Goal: Transaction & Acquisition: Purchase product/service

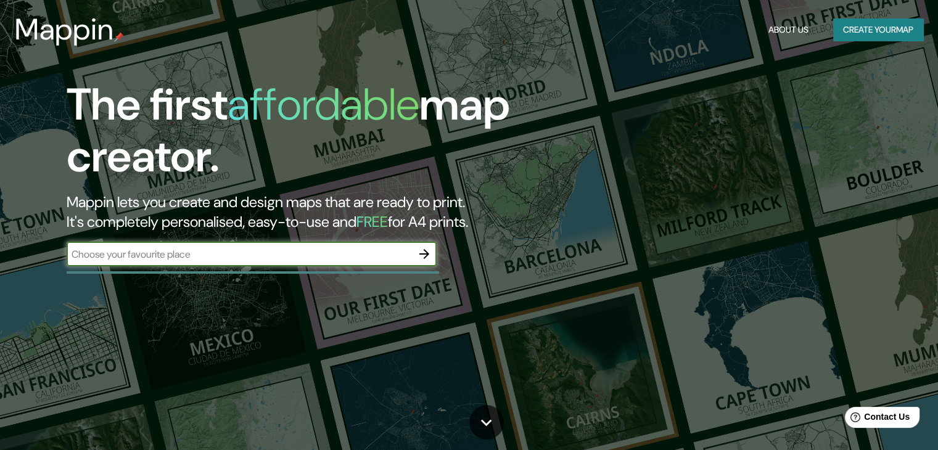
drag, startPoint x: 419, startPoint y: 7, endPoint x: 485, endPoint y: 139, distance: 148.1
click at [486, 140] on h1 "The first affordable map creator." at bounding box center [301, 135] width 469 height 113
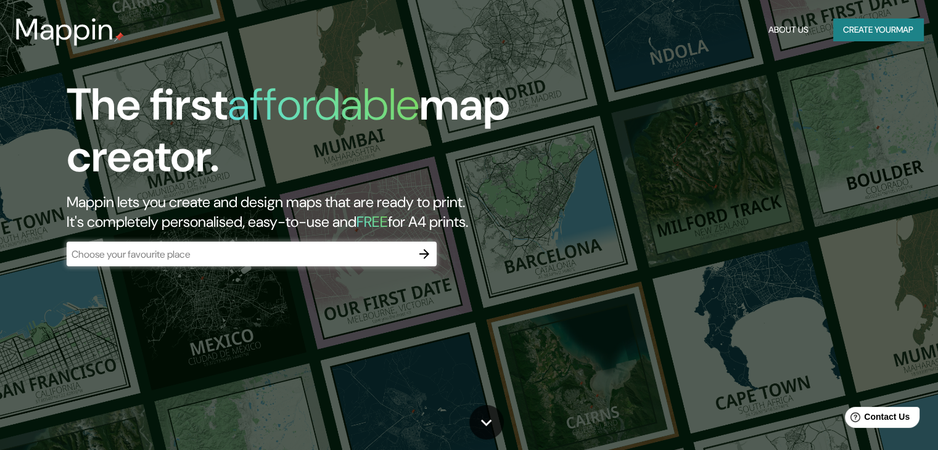
click at [366, 258] on input "text" at bounding box center [239, 254] width 345 height 14
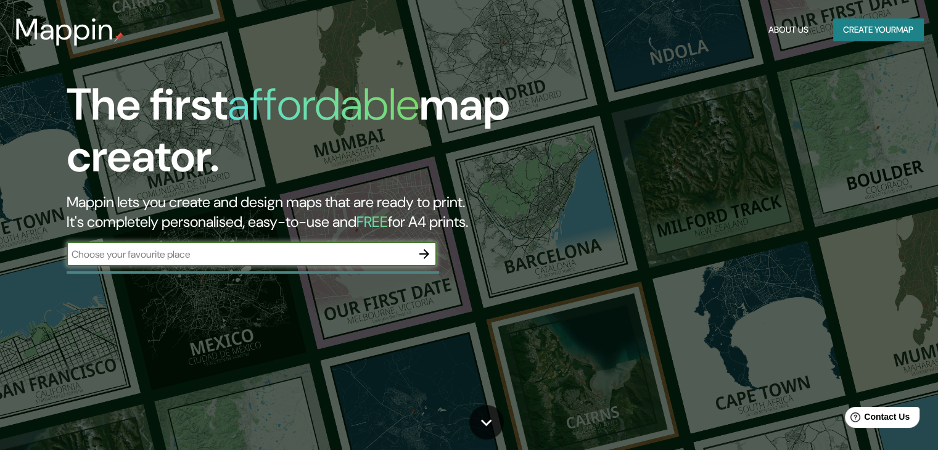
type input "[STREET_ADDRESS]."
click at [332, 248] on input "[STREET_ADDRESS]." at bounding box center [239, 254] width 345 height 14
click at [326, 250] on input "[STREET_ADDRESS]." at bounding box center [239, 254] width 345 height 14
click at [326, 251] on input "[STREET_ADDRESS]." at bounding box center [239, 254] width 345 height 14
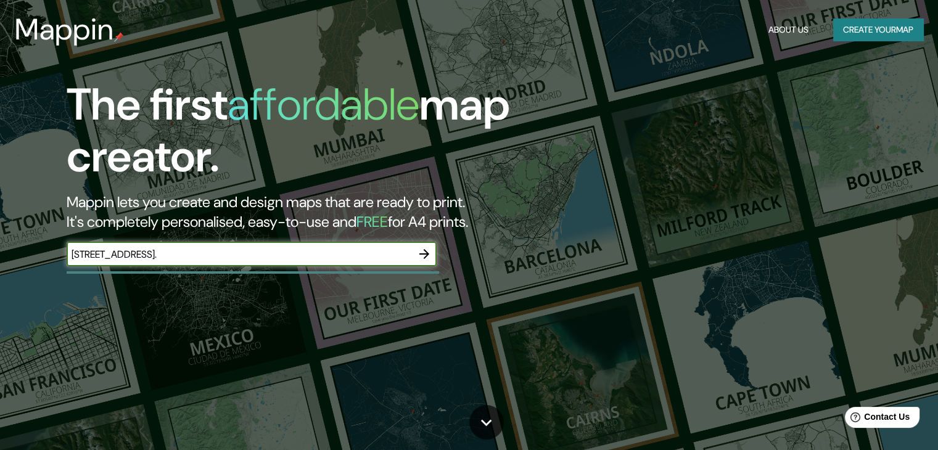
click at [326, 251] on input "[STREET_ADDRESS]." at bounding box center [239, 254] width 345 height 14
click at [325, 251] on input "[STREET_ADDRESS]." at bounding box center [239, 254] width 345 height 14
click at [862, 26] on button "Create your map" at bounding box center [878, 30] width 90 height 23
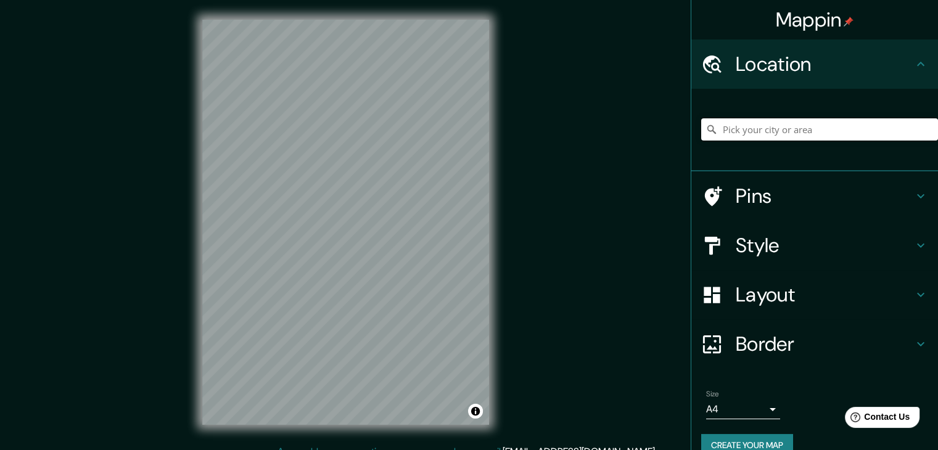
click at [738, 137] on input "Pick your city or area" at bounding box center [819, 129] width 237 height 22
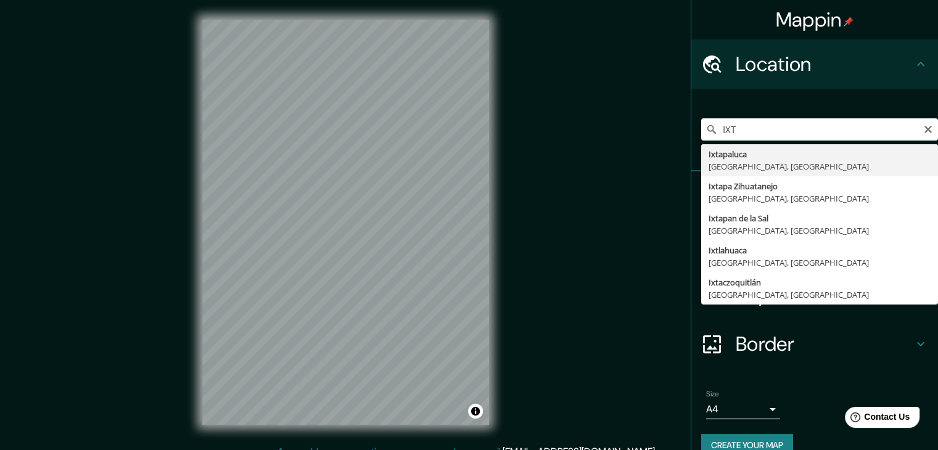
type input "Ixtapaluca, [GEOGRAPHIC_DATA], [GEOGRAPHIC_DATA]"
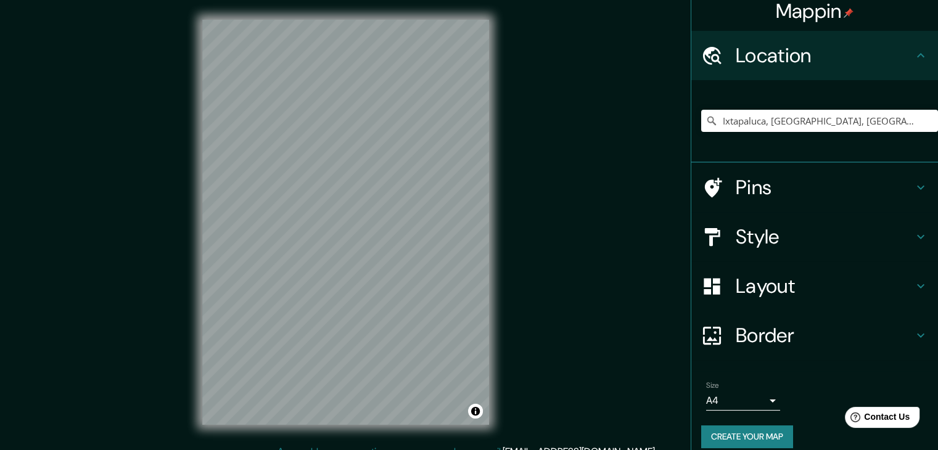
scroll to position [21, 0]
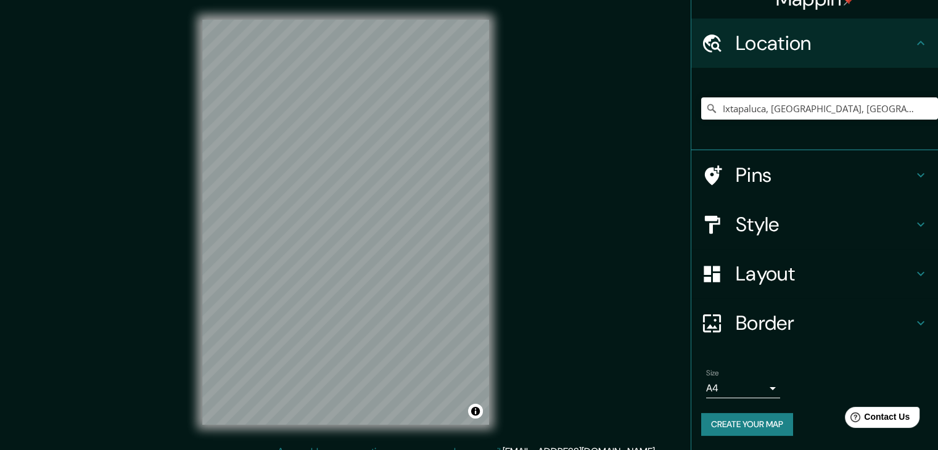
click at [757, 386] on body "Mappin Location [GEOGRAPHIC_DATA], [GEOGRAPHIC_DATA], [GEOGRAPHIC_DATA] Pins St…" at bounding box center [469, 225] width 938 height 450
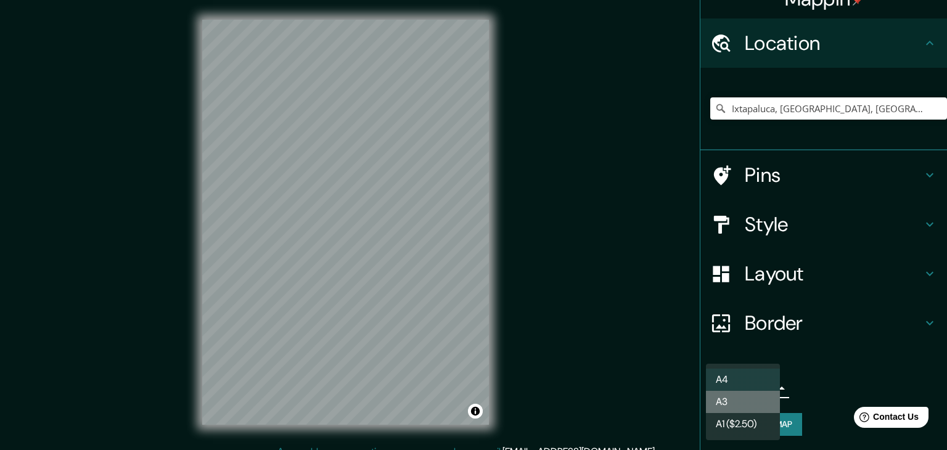
click at [749, 400] on li "A3" at bounding box center [743, 402] width 74 height 22
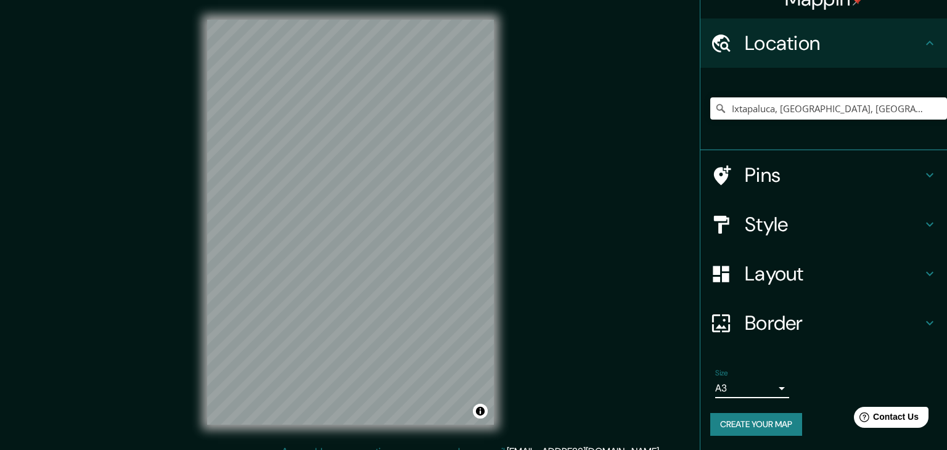
click at [743, 390] on body "Mappin Location [GEOGRAPHIC_DATA], [GEOGRAPHIC_DATA], [GEOGRAPHIC_DATA] Pins St…" at bounding box center [473, 225] width 947 height 450
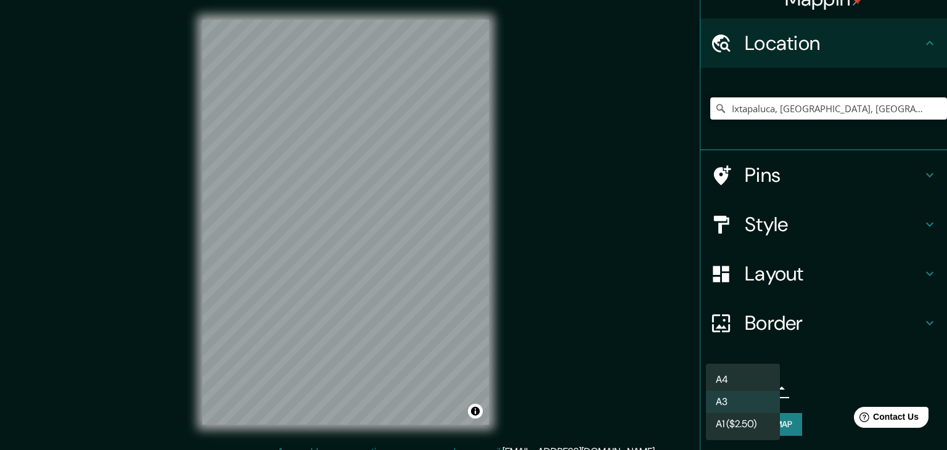
click at [735, 382] on li "A4" at bounding box center [743, 380] width 74 height 22
type input "single"
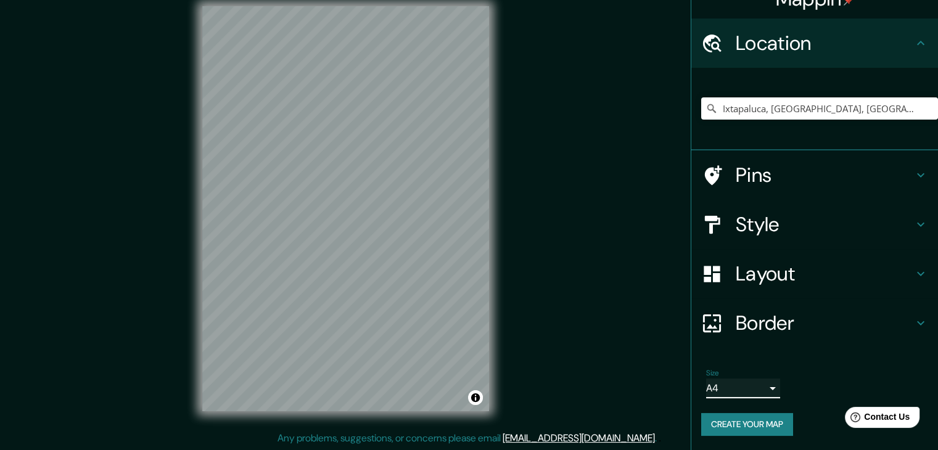
scroll to position [14, 0]
click at [914, 266] on icon at bounding box center [921, 273] width 15 height 15
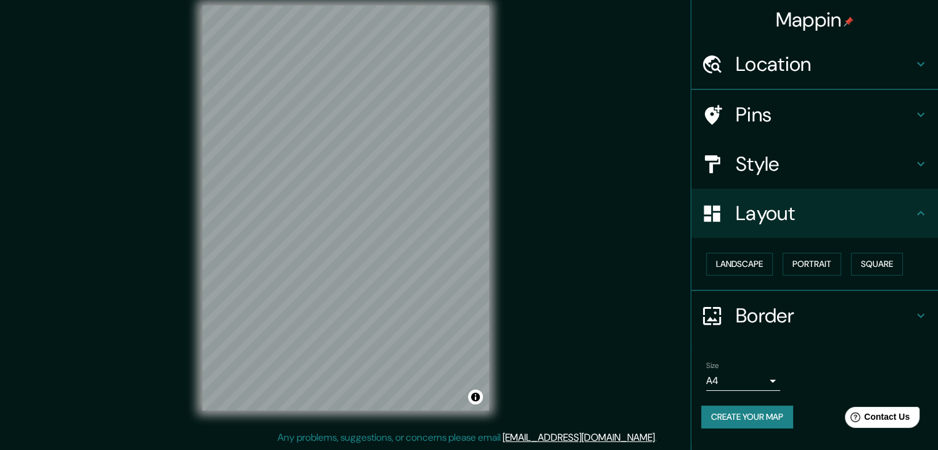
scroll to position [0, 0]
click at [891, 270] on button "Square" at bounding box center [877, 264] width 52 height 23
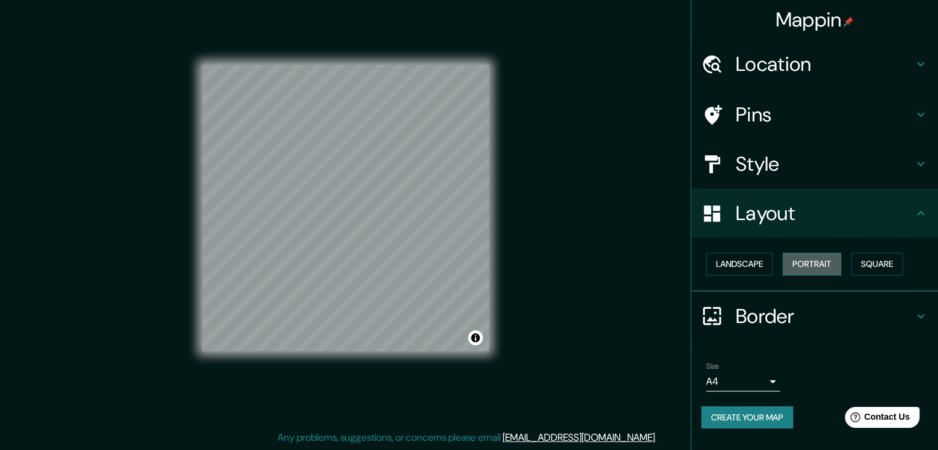
click at [819, 264] on button "Portrait" at bounding box center [812, 264] width 59 height 23
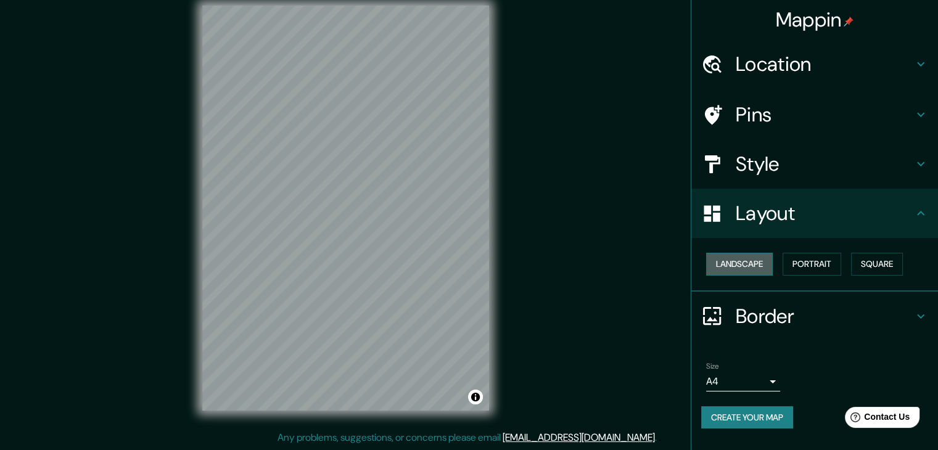
click at [753, 265] on button "Landscape" at bounding box center [739, 264] width 67 height 23
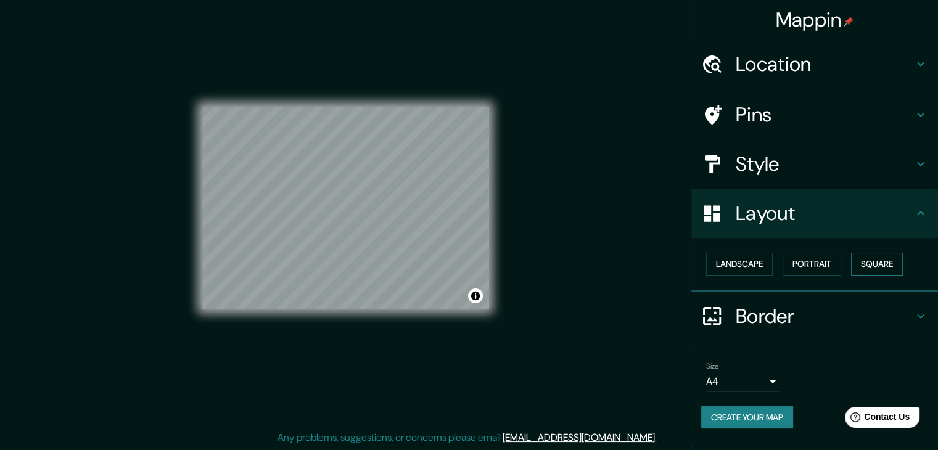
click at [863, 264] on button "Square" at bounding box center [877, 264] width 52 height 23
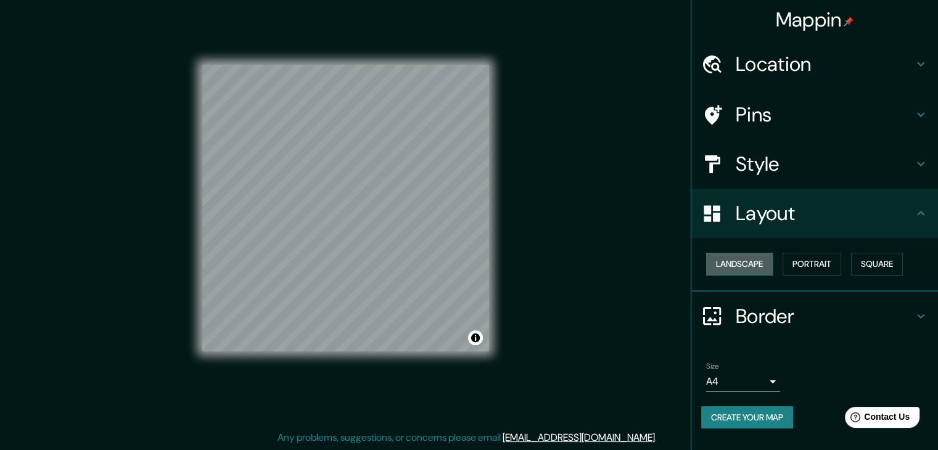
click at [765, 264] on button "Landscape" at bounding box center [739, 264] width 67 height 23
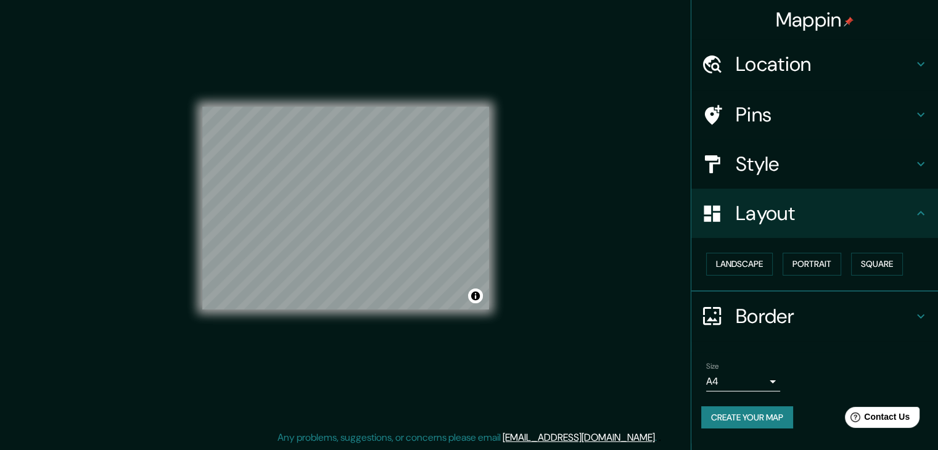
click at [823, 162] on h4 "Style" at bounding box center [825, 164] width 178 height 25
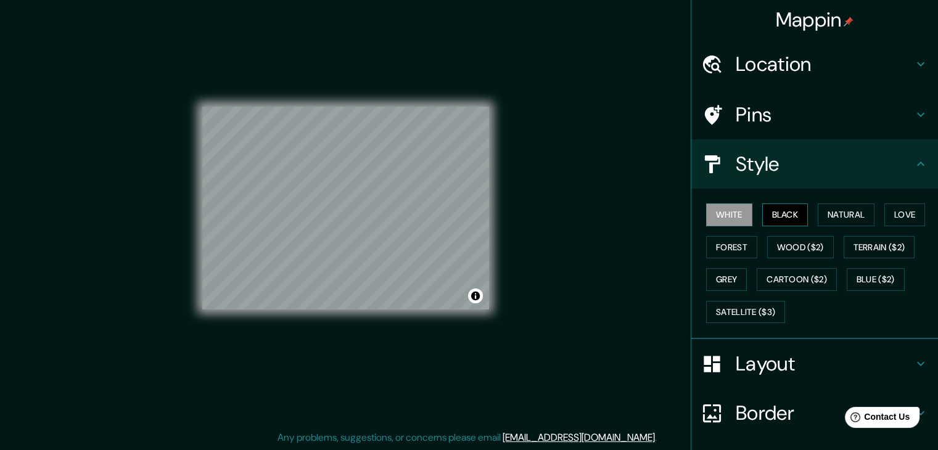
click at [765, 209] on button "Black" at bounding box center [785, 215] width 46 height 23
click at [857, 213] on button "Natural" at bounding box center [846, 215] width 57 height 23
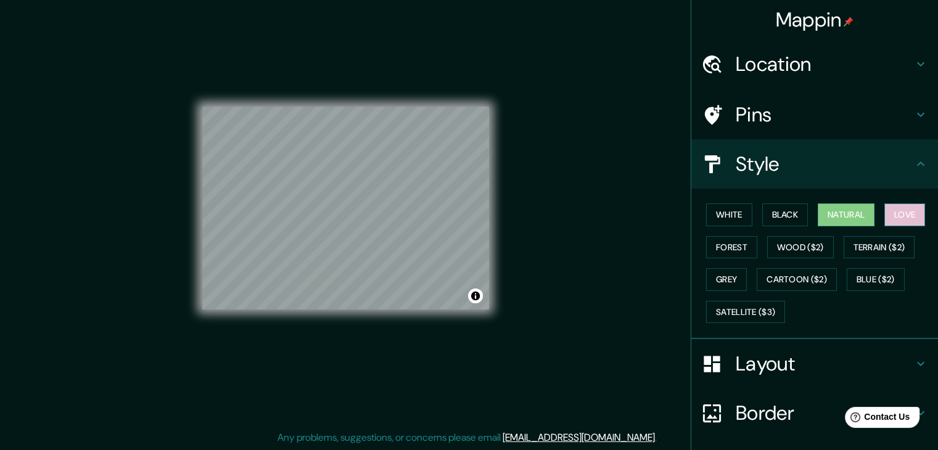
click at [887, 212] on button "Love" at bounding box center [905, 215] width 41 height 23
click at [716, 242] on button "Forest" at bounding box center [731, 247] width 51 height 23
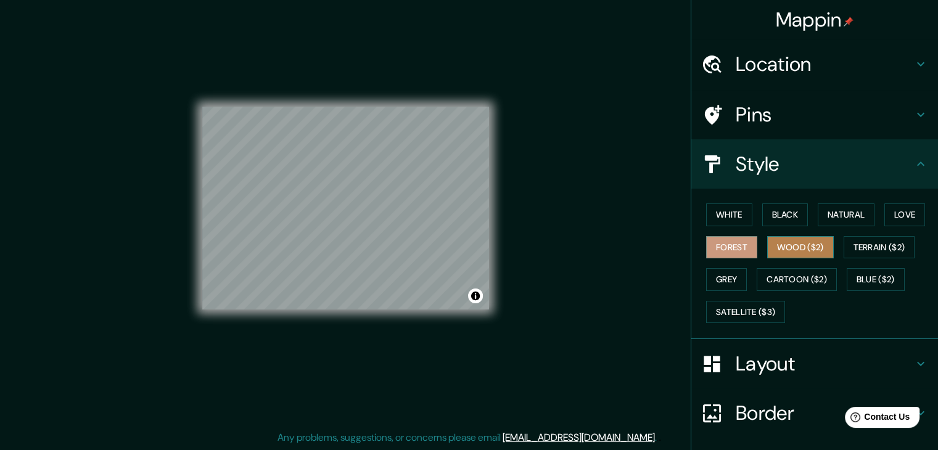
click at [778, 245] on button "Wood ($2)" at bounding box center [800, 247] width 67 height 23
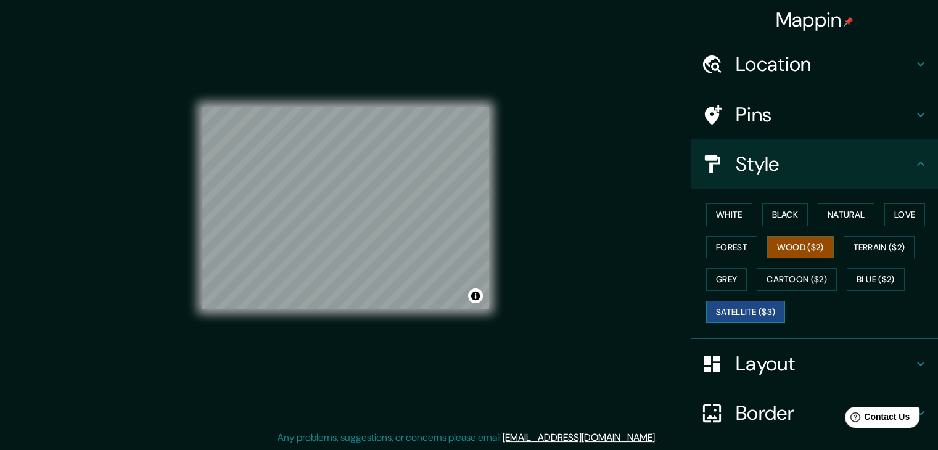
click at [730, 307] on button "Satellite ($3)" at bounding box center [745, 312] width 79 height 23
click at [717, 210] on button "White" at bounding box center [729, 215] width 46 height 23
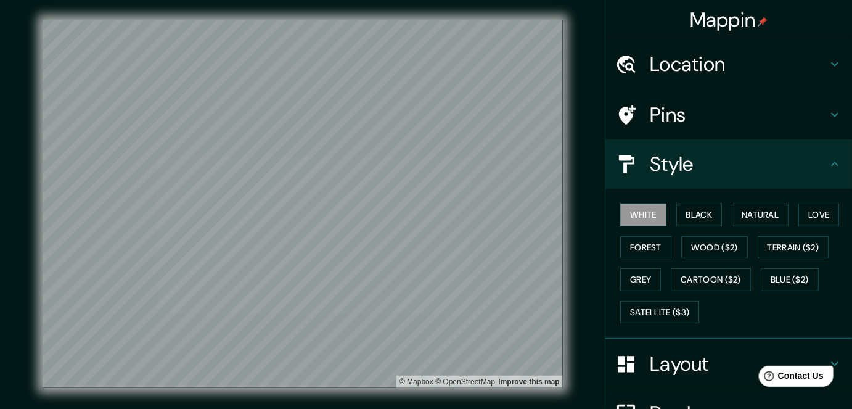
click at [580, 176] on div "© Mapbox © OpenStreetMap Improve this map" at bounding box center [302, 204] width 767 height 368
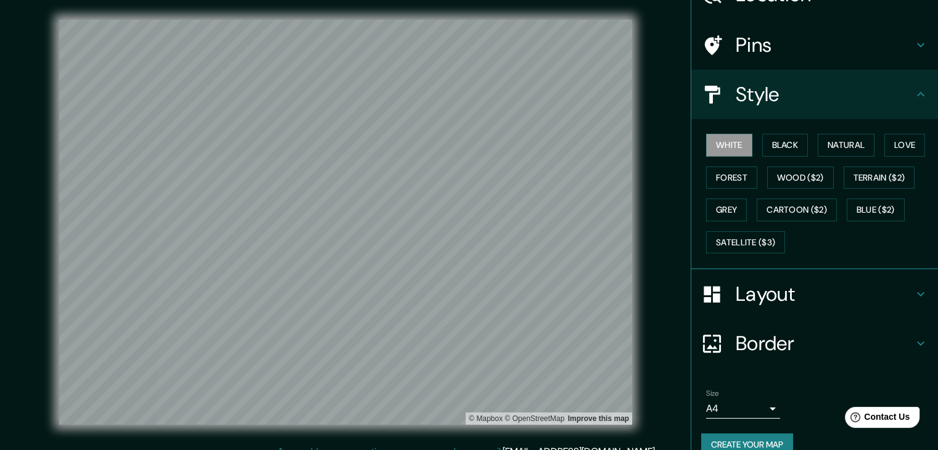
scroll to position [89, 0]
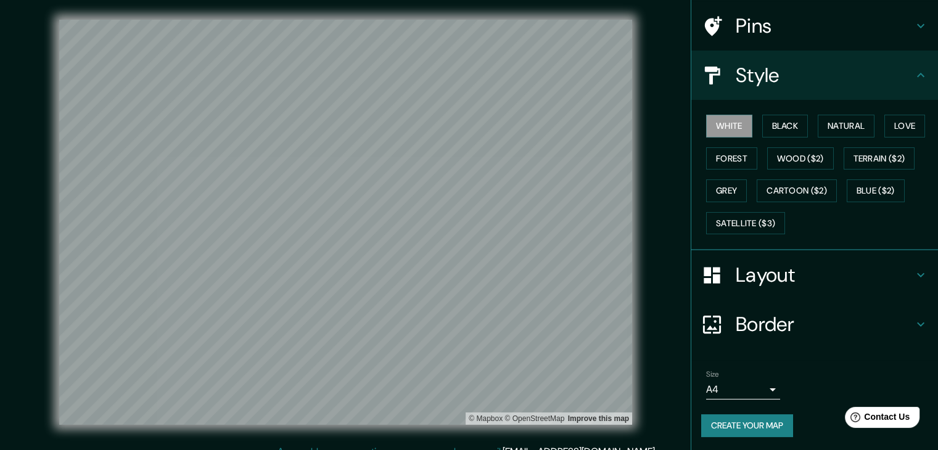
click at [914, 270] on icon at bounding box center [921, 275] width 15 height 15
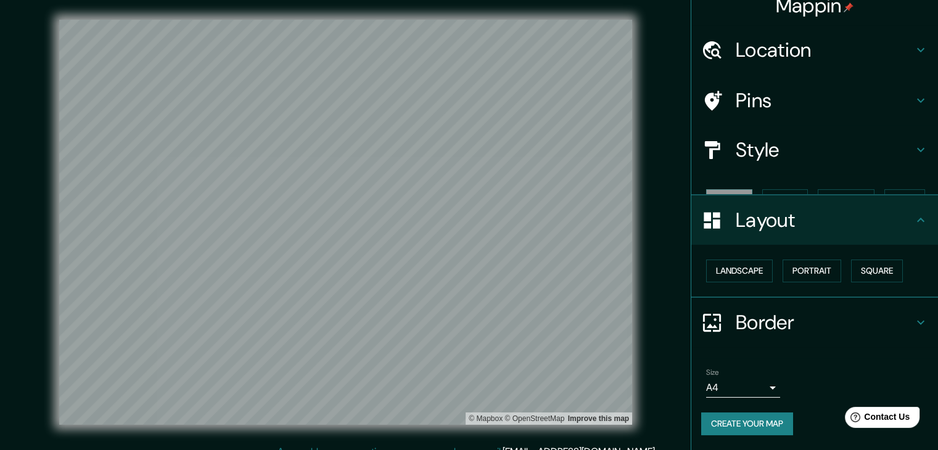
scroll to position [0, 0]
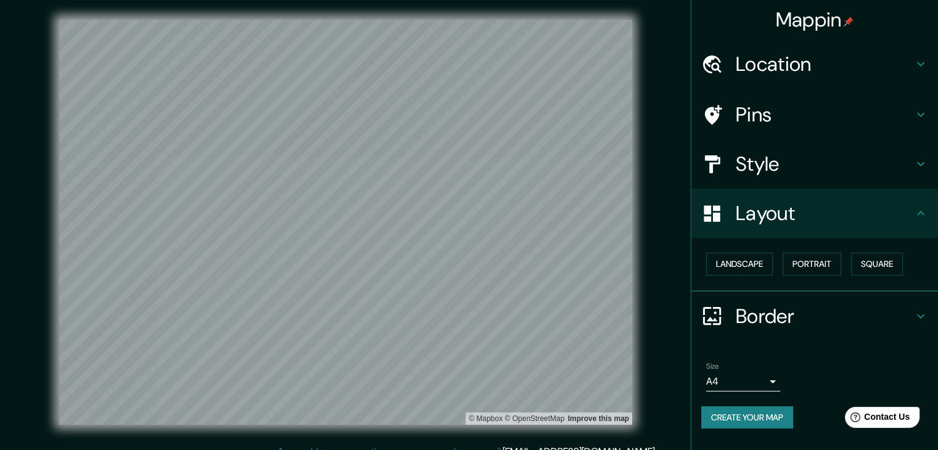
click at [915, 314] on icon at bounding box center [921, 316] width 15 height 15
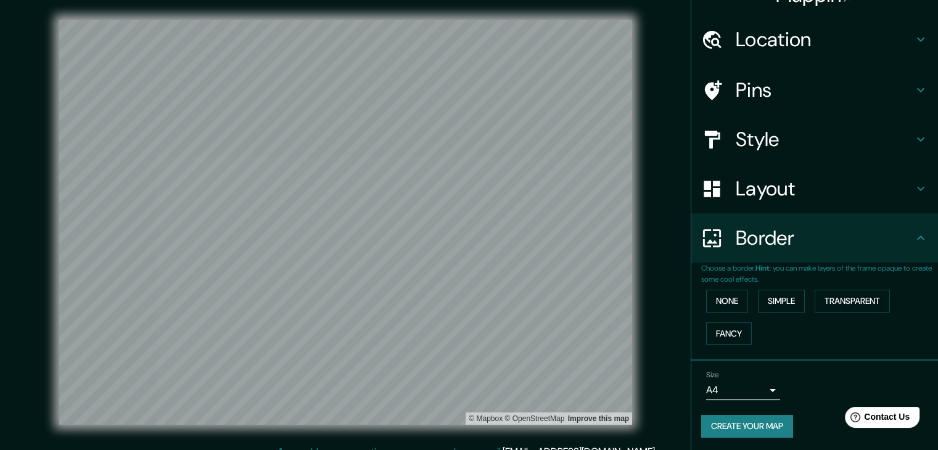
scroll to position [26, 0]
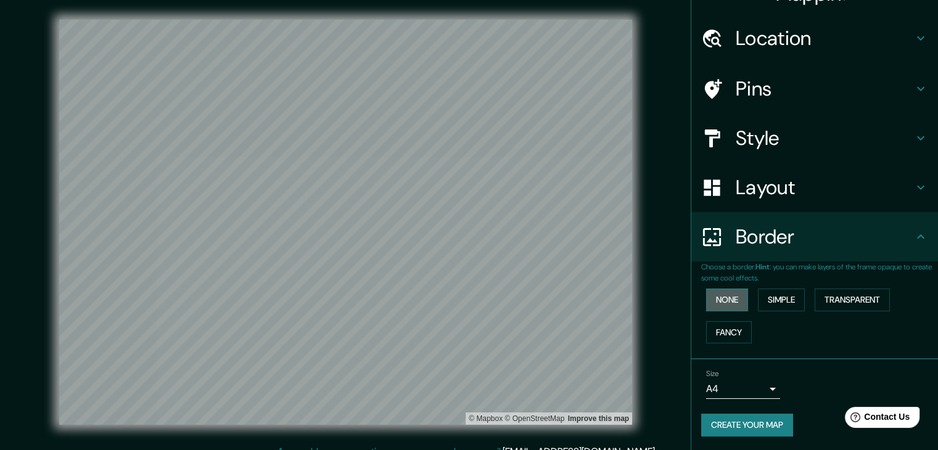
click at [724, 294] on button "None" at bounding box center [727, 300] width 42 height 23
click at [769, 299] on button "Simple" at bounding box center [781, 300] width 47 height 23
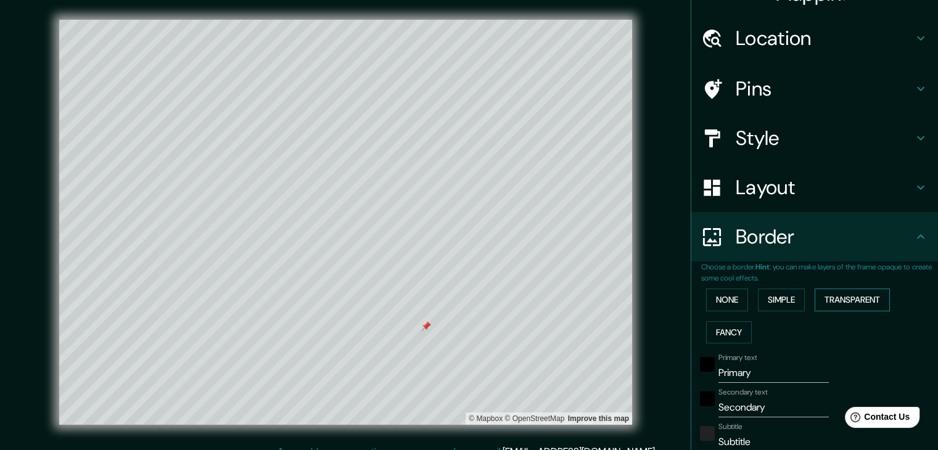
click at [841, 294] on button "Transparent" at bounding box center [852, 300] width 75 height 23
click at [729, 336] on button "Fancy" at bounding box center [729, 332] width 46 height 23
click at [822, 303] on button "Transparent" at bounding box center [852, 300] width 75 height 23
click at [782, 302] on button "Simple" at bounding box center [781, 300] width 47 height 23
click at [733, 304] on button "None" at bounding box center [727, 300] width 42 height 23
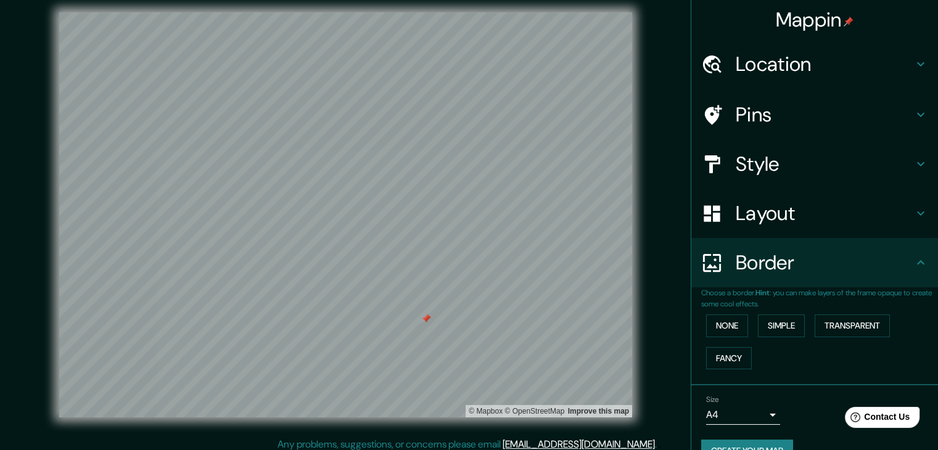
scroll to position [0, 0]
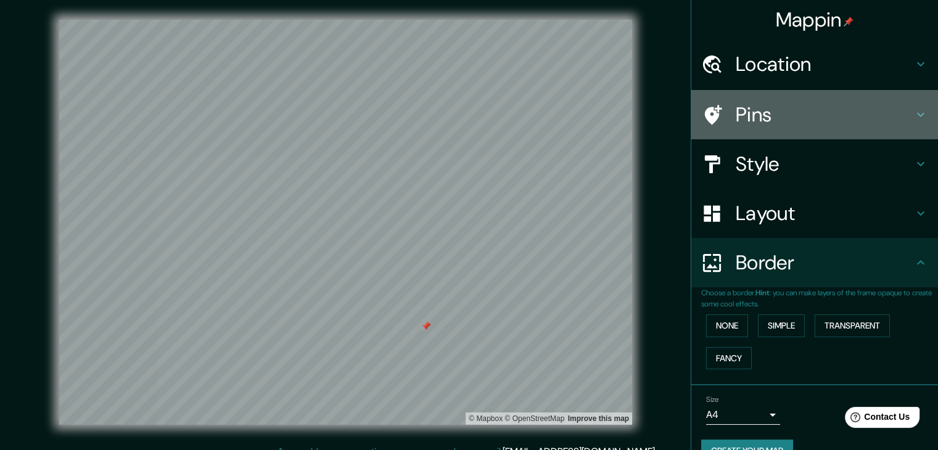
click at [920, 119] on div "Pins" at bounding box center [814, 114] width 247 height 49
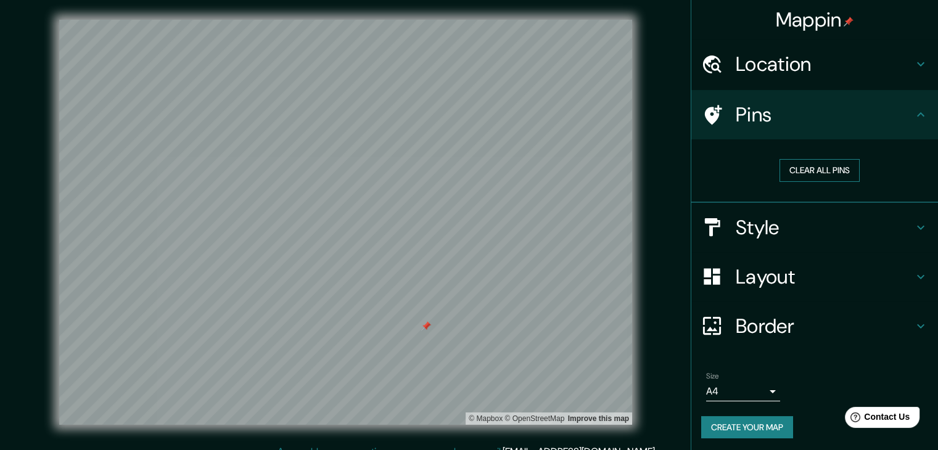
click at [814, 173] on button "Clear all pins" at bounding box center [820, 170] width 80 height 23
click at [782, 167] on button "Clear all pins" at bounding box center [820, 170] width 80 height 23
click at [738, 110] on h4 "Pins" at bounding box center [825, 114] width 178 height 25
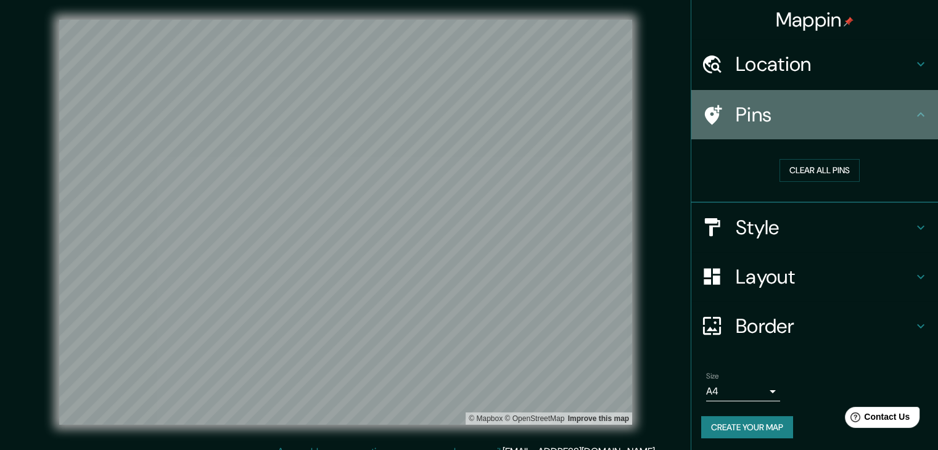
click at [738, 110] on h4 "Pins" at bounding box center [825, 114] width 178 height 25
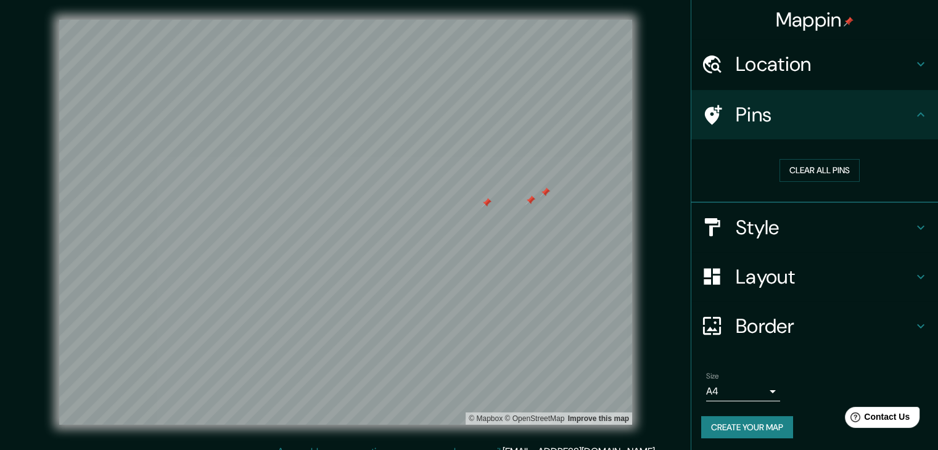
click at [533, 200] on div at bounding box center [531, 201] width 10 height 10
click at [545, 191] on div at bounding box center [545, 193] width 10 height 10
click at [489, 205] on div at bounding box center [487, 203] width 10 height 10
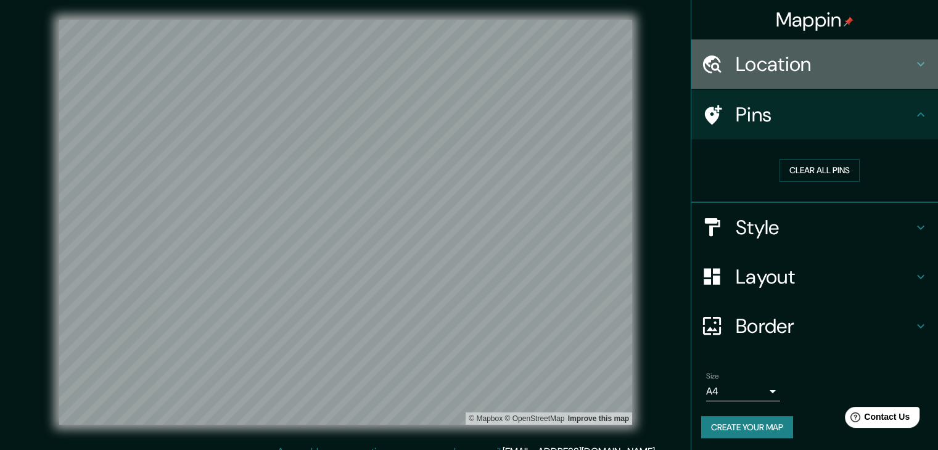
click at [809, 63] on h4 "Location" at bounding box center [825, 64] width 178 height 25
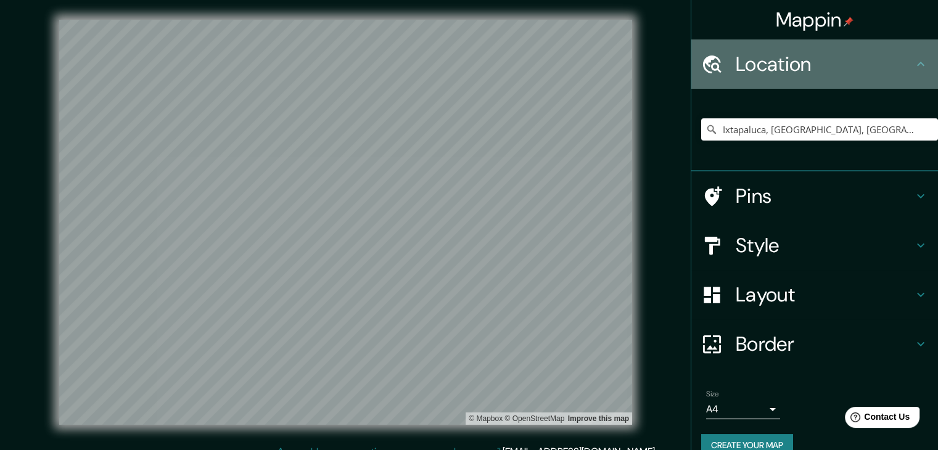
click at [809, 63] on h4 "Location" at bounding box center [825, 64] width 178 height 25
click at [914, 67] on icon at bounding box center [921, 64] width 15 height 15
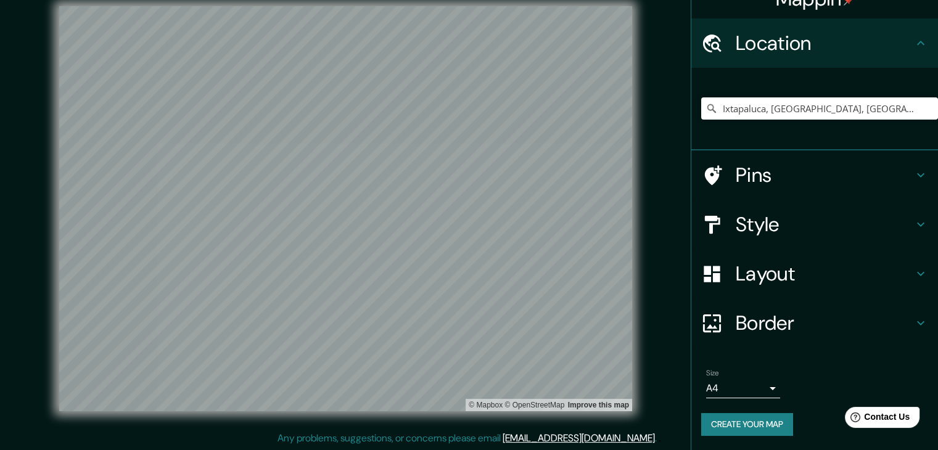
scroll to position [14, 0]
click at [753, 425] on button "Create your map" at bounding box center [747, 424] width 92 height 23
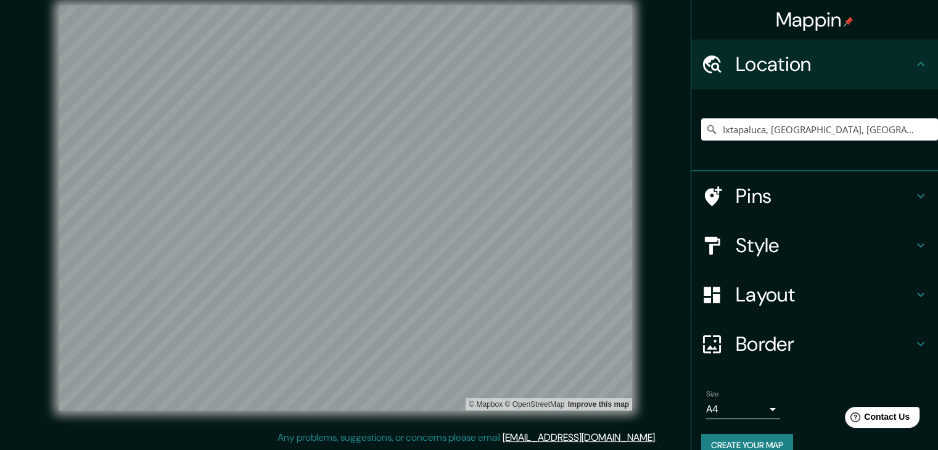
click at [844, 22] on img at bounding box center [849, 22] width 10 height 10
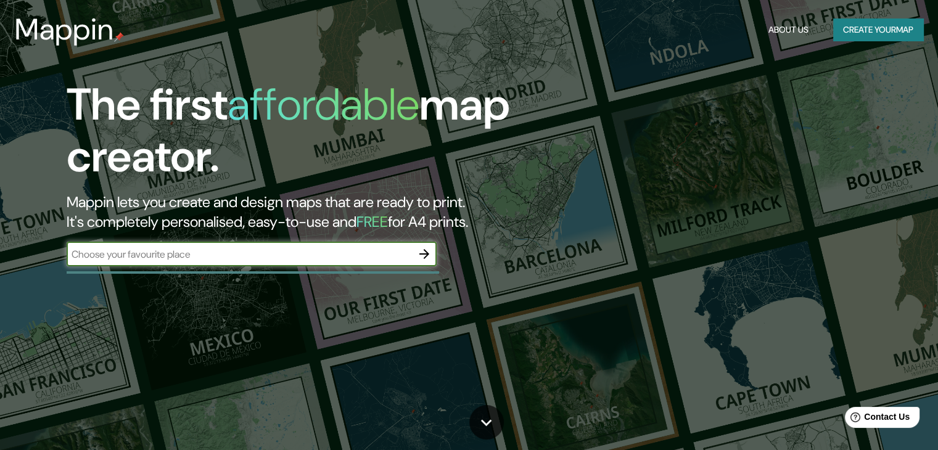
click at [845, 26] on button "Create your map" at bounding box center [878, 30] width 90 height 23
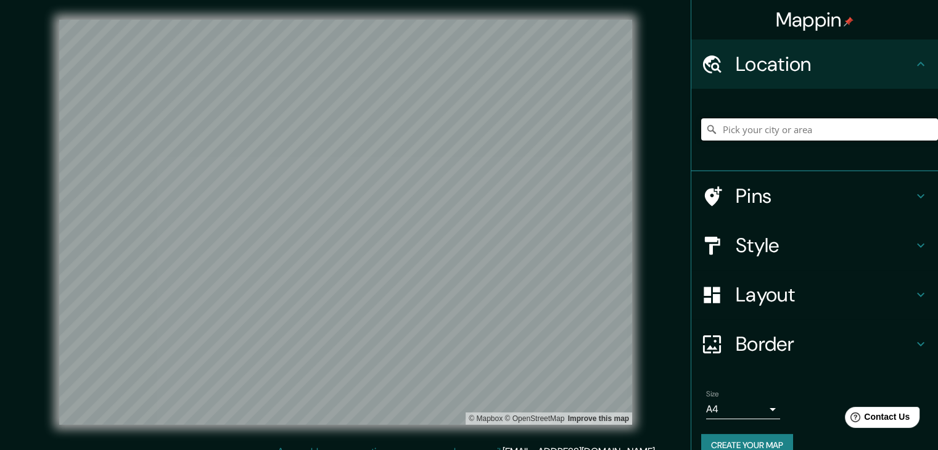
click at [775, 132] on input "Pick your city or area" at bounding box center [819, 129] width 237 height 22
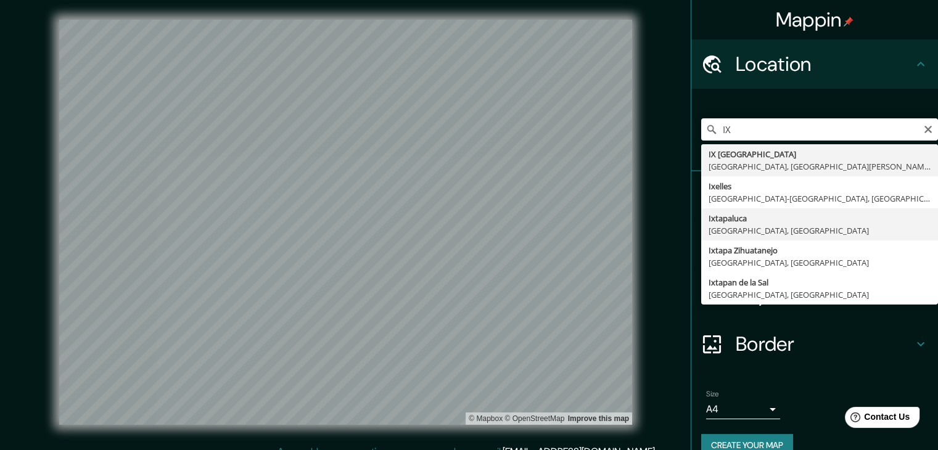
type input "Ixtapaluca, [GEOGRAPHIC_DATA], [GEOGRAPHIC_DATA]"
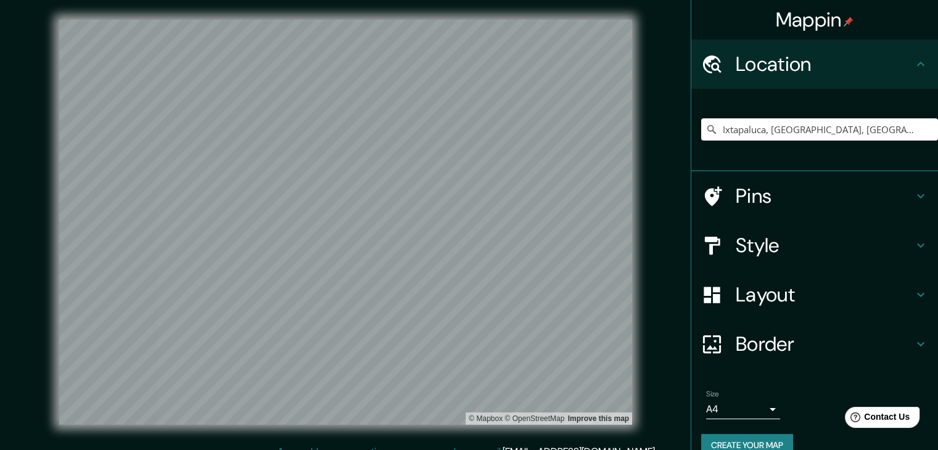
click at [914, 197] on icon at bounding box center [921, 196] width 15 height 15
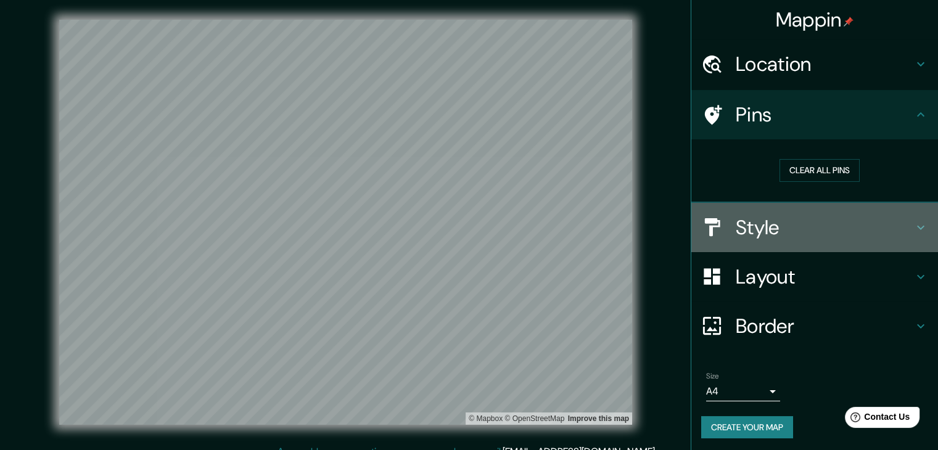
click at [917, 228] on icon at bounding box center [921, 227] width 15 height 15
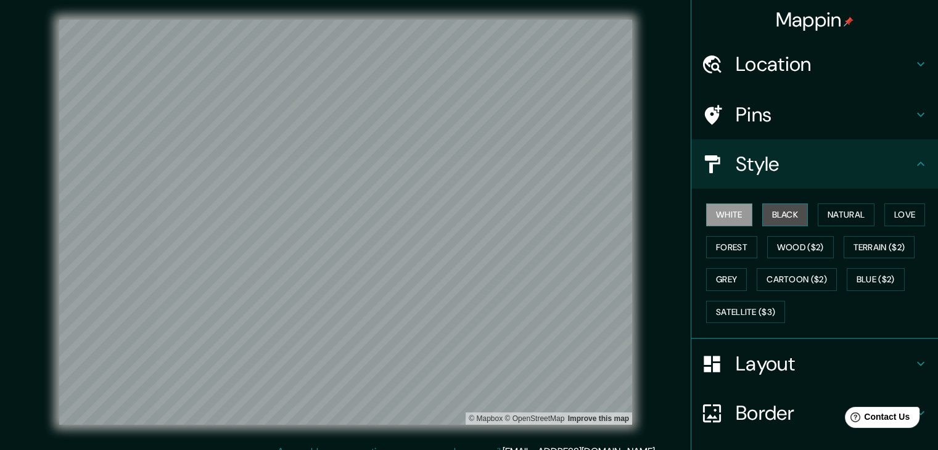
click at [787, 218] on button "Black" at bounding box center [785, 215] width 46 height 23
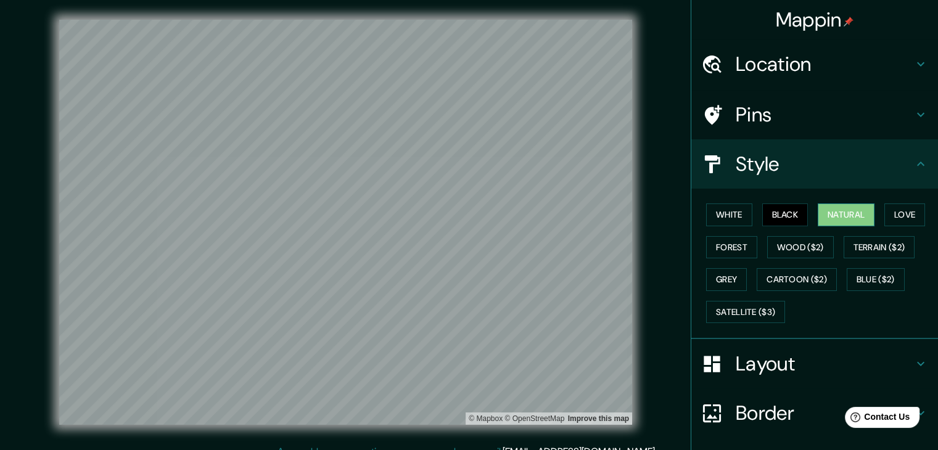
click at [821, 217] on button "Natural" at bounding box center [846, 215] width 57 height 23
click at [715, 221] on button "White" at bounding box center [729, 215] width 46 height 23
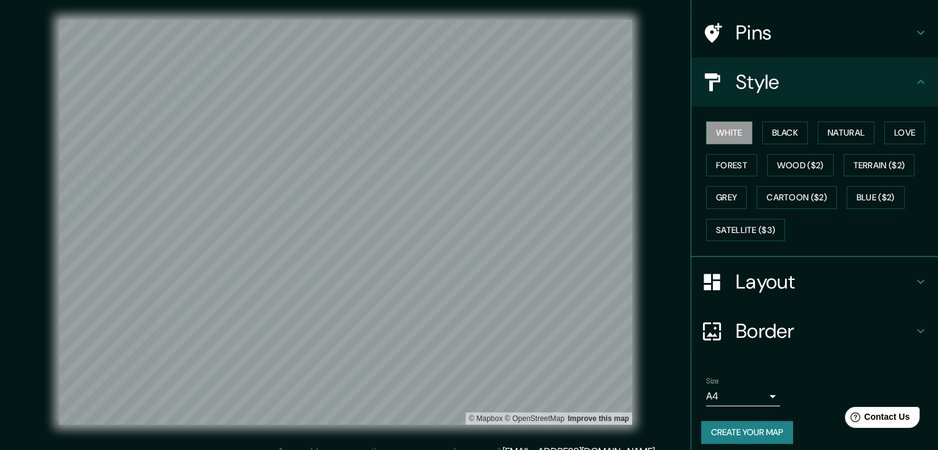
scroll to position [89, 0]
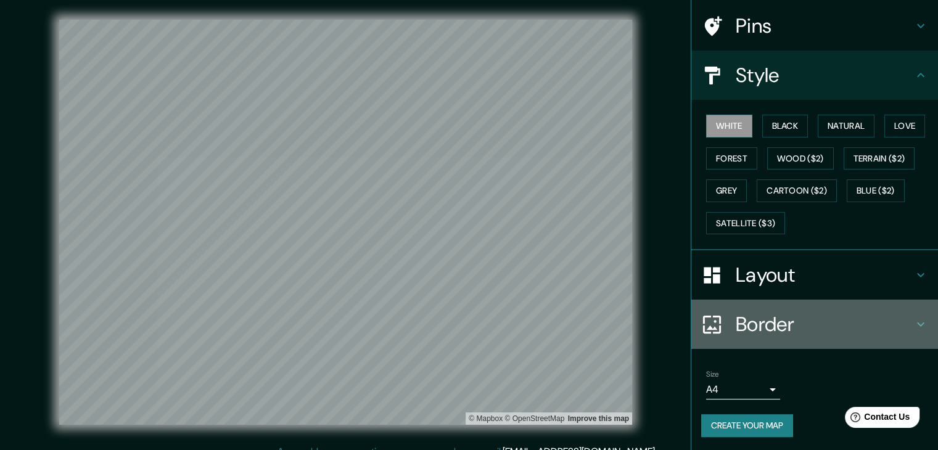
click at [835, 329] on h4 "Border" at bounding box center [825, 324] width 178 height 25
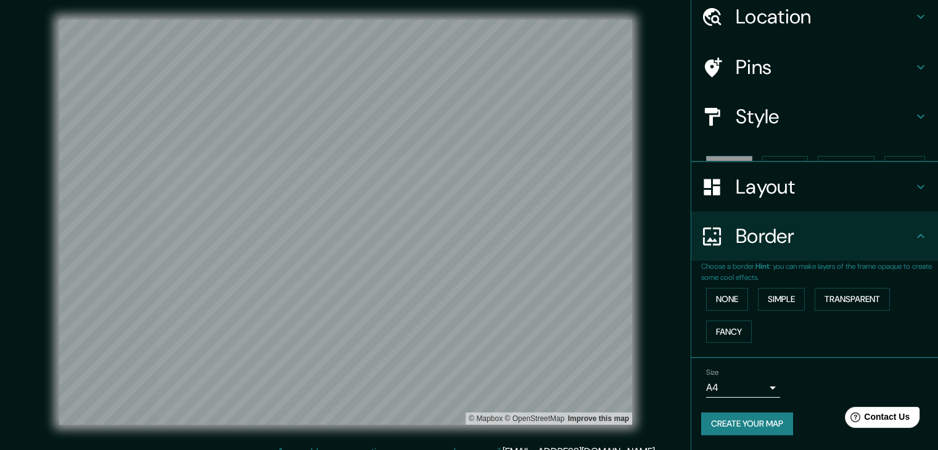
scroll to position [26, 0]
